Goal: Find specific page/section: Find specific page/section

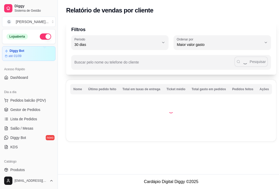
select select "30"
select select "HIGHEST_TOTAL_SPENT_WITH_ORDERS"
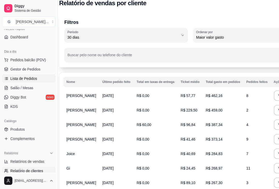
scroll to position [0, 7]
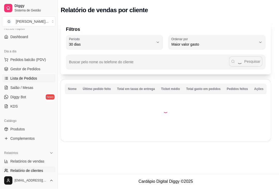
click at [27, 86] on span "Salão / Mesas" at bounding box center [21, 87] width 23 height 5
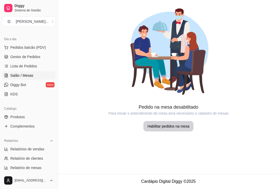
scroll to position [63, 0]
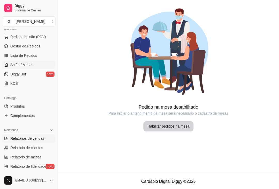
click at [33, 138] on span "Relatórios de vendas" at bounding box center [27, 138] width 34 height 5
select select "ALL"
select select "0"
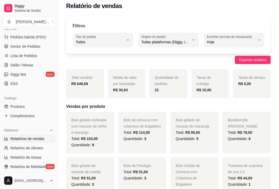
scroll to position [4, 0]
type input "DELIVERY"
select select "DELIVERY"
click at [102, 67] on li "Entrega" at bounding box center [103, 63] width 54 height 8
